Goal: Find specific page/section: Find specific page/section

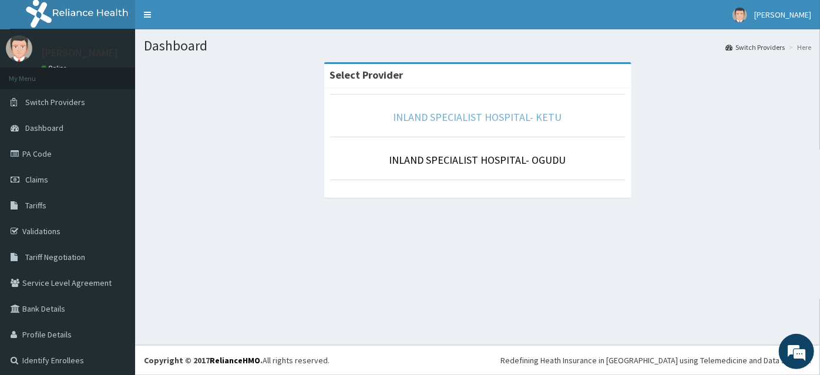
click at [440, 119] on link "INLAND SPECIALIST HOSPITAL- KETU" at bounding box center [477, 117] width 169 height 14
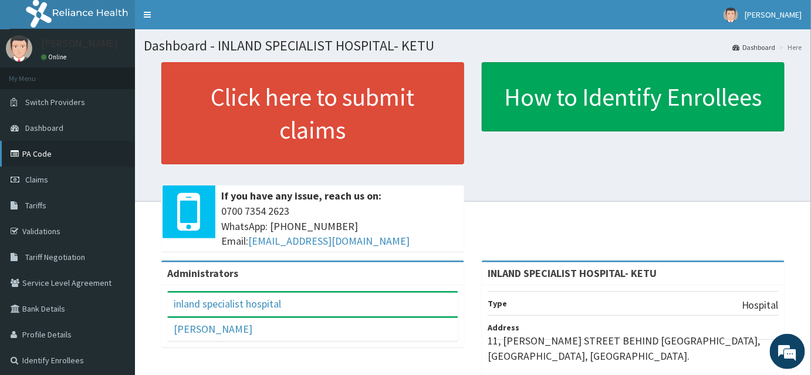
click at [35, 157] on link "PA Code" at bounding box center [67, 154] width 135 height 26
